Goal: Task Accomplishment & Management: Manage account settings

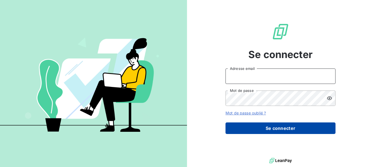
type input "[EMAIL_ADDRESS][DOMAIN_NAME]"
click at [270, 128] on button "Se connecter" at bounding box center [280, 128] width 110 height 12
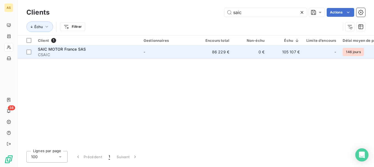
type input "saic"
click at [107, 48] on div "SAIC MOTOR France SAS" at bounding box center [87, 48] width 99 height 5
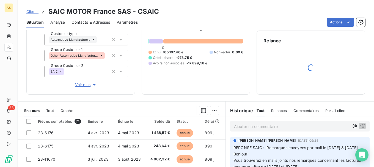
scroll to position [120, 0]
